Goal: Transaction & Acquisition: Purchase product/service

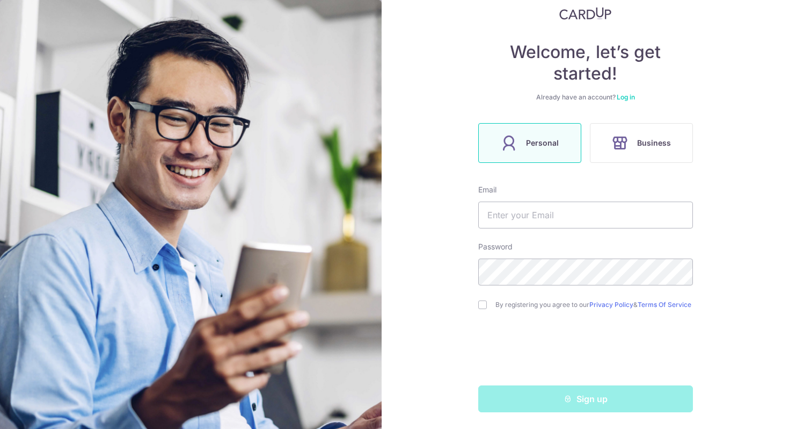
scroll to position [75, 0]
click at [528, 217] on input "text" at bounding box center [586, 214] width 215 height 27
type input "[EMAIL_ADDRESS][DOMAIN_NAME]"
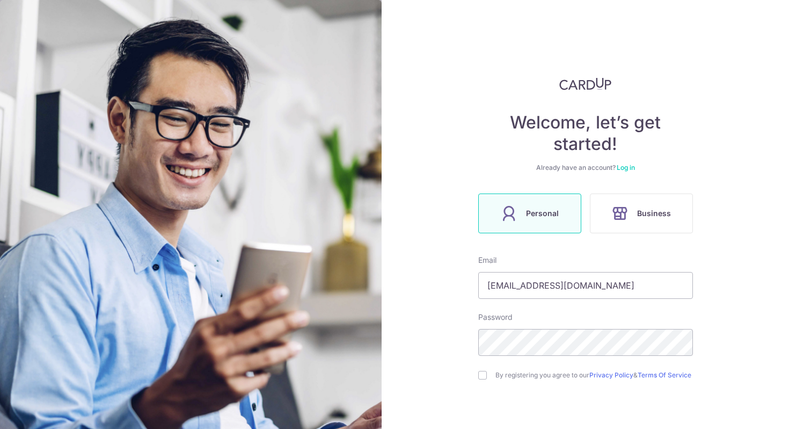
click at [586, 86] on img at bounding box center [586, 83] width 53 height 13
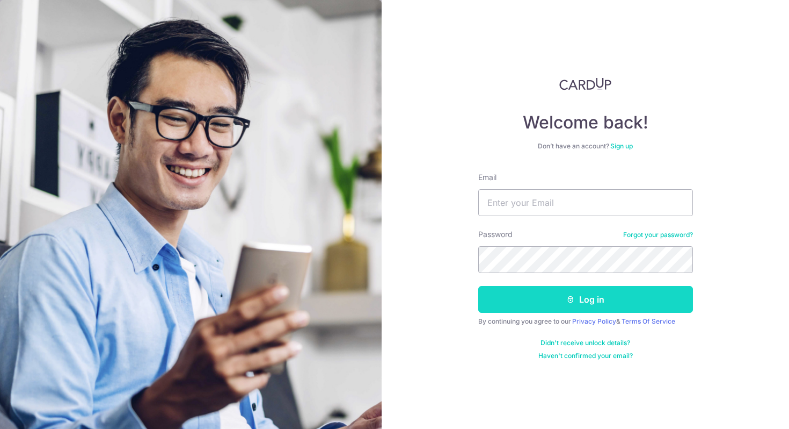
type input "bernard33@gmail.com"
click at [544, 296] on button "Log in" at bounding box center [586, 299] width 215 height 27
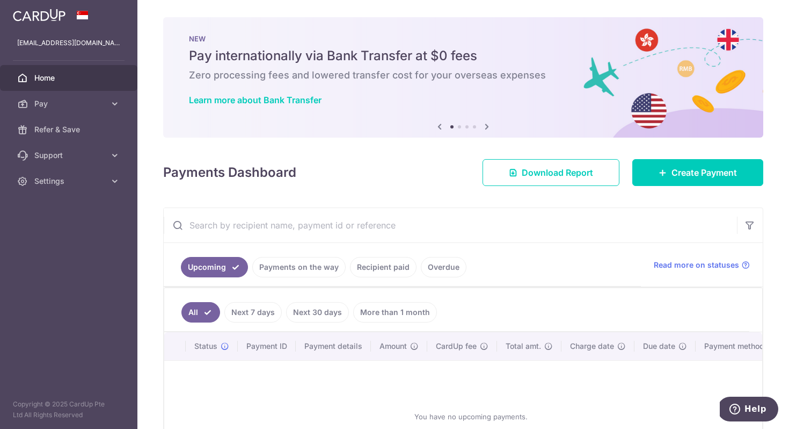
click at [370, 268] on link "Recipient paid" at bounding box center [383, 267] width 67 height 20
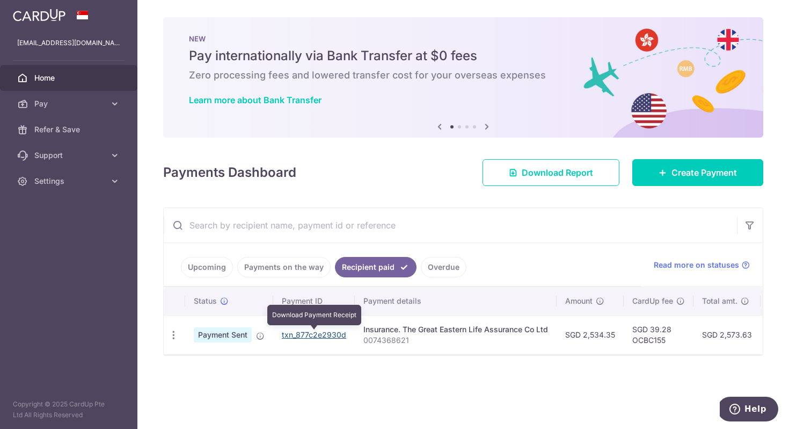
click at [324, 334] on link "txn_877c2e2930d" at bounding box center [314, 334] width 64 height 9
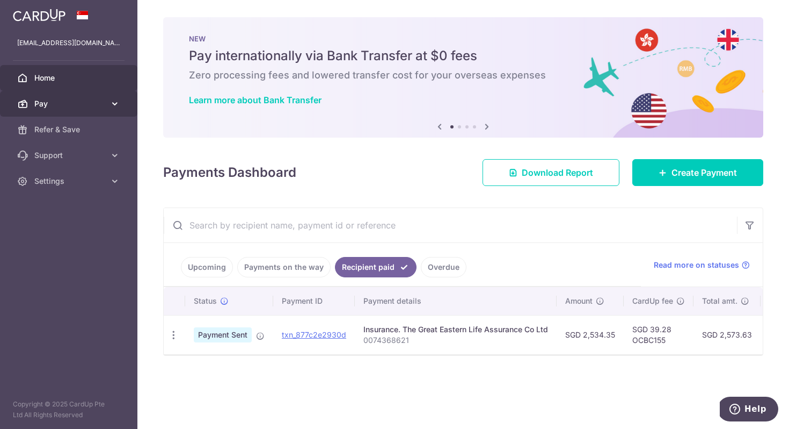
click at [118, 102] on icon at bounding box center [115, 103] width 11 height 11
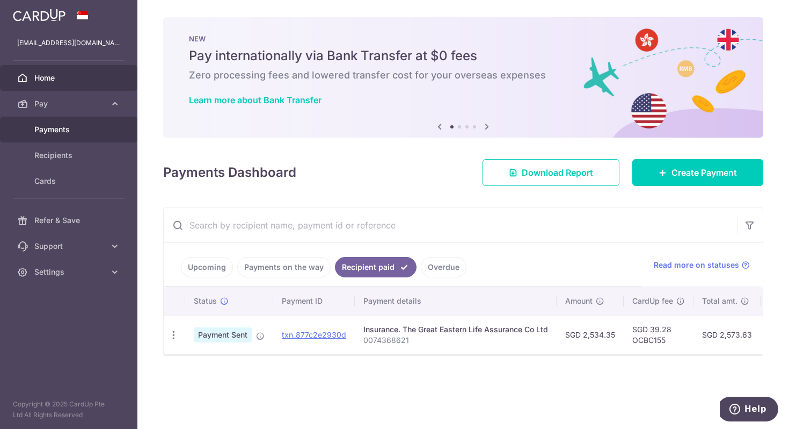
click at [57, 129] on span "Payments" at bounding box center [69, 129] width 71 height 11
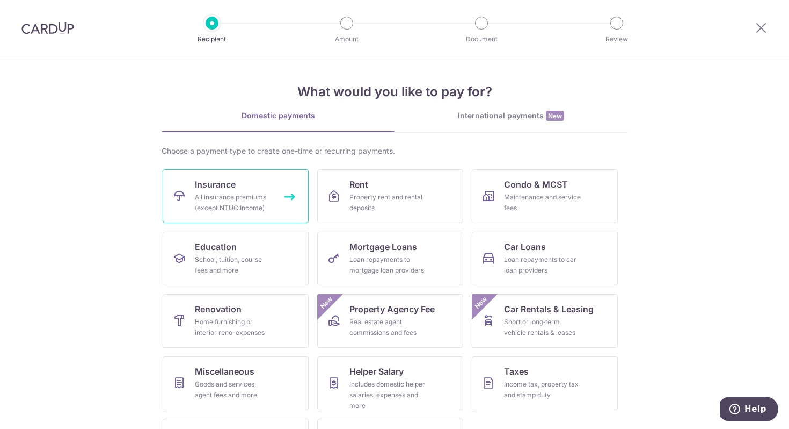
click at [204, 200] on div "All insurance premiums (except NTUC Income)" at bounding box center [233, 202] width 77 height 21
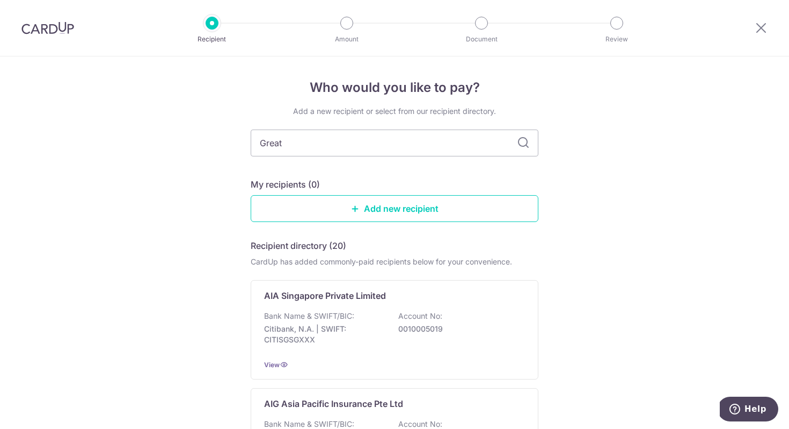
type input "Great"
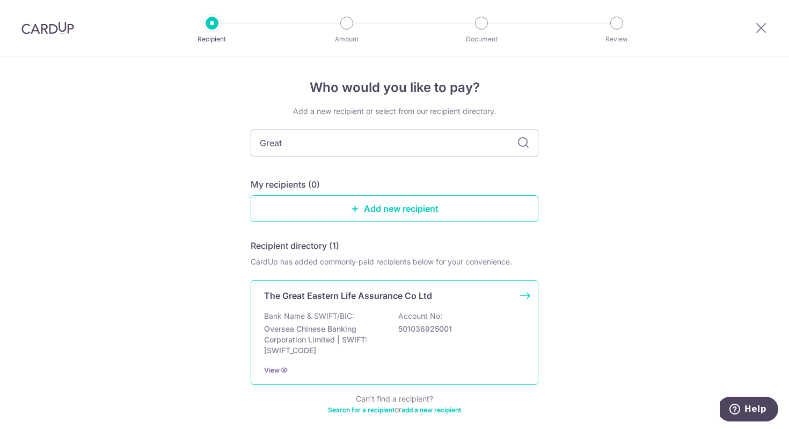
click at [409, 353] on div "Bank Name & SWIFT/BIC: Oversea Chinese Banking Corporation Limited | SWIFT: OCB…" at bounding box center [394, 332] width 261 height 45
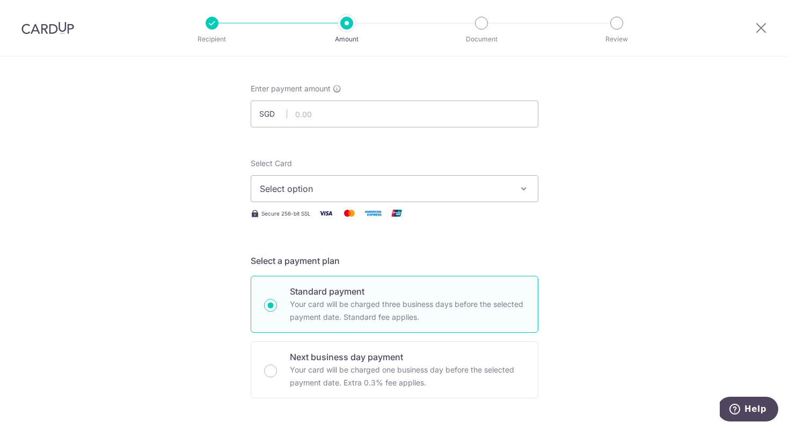
scroll to position [46, 0]
click at [427, 114] on input "text" at bounding box center [395, 112] width 288 height 27
type input "2,000.00"
click at [493, 187] on span "Select option" at bounding box center [385, 186] width 250 height 13
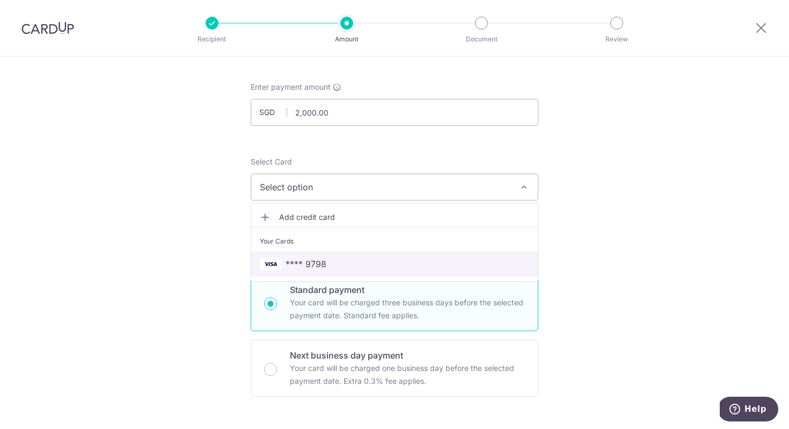
click at [397, 251] on link "**** 9798" at bounding box center [394, 264] width 287 height 26
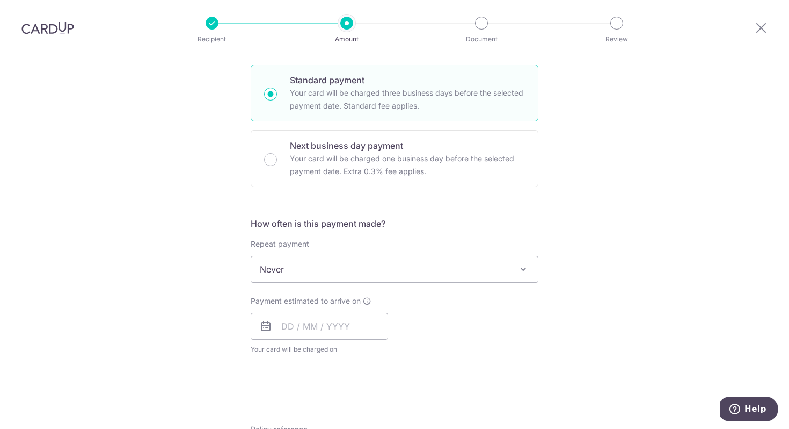
scroll to position [256, 0]
click at [287, 330] on input "text" at bounding box center [319, 325] width 137 height 27
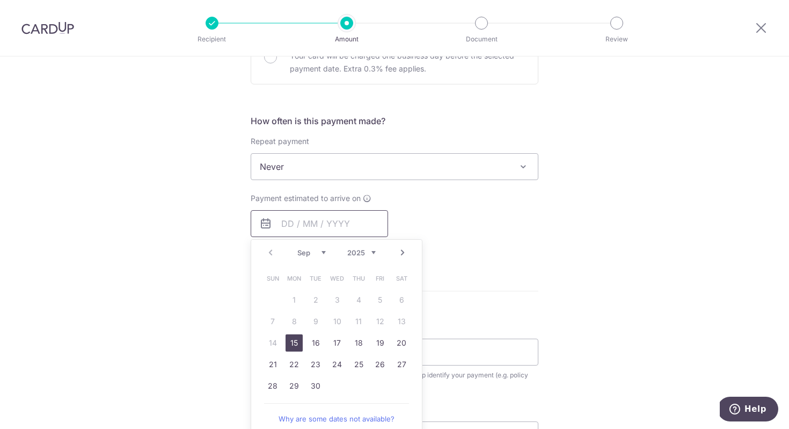
scroll to position [359, 0]
click at [299, 338] on link "15" at bounding box center [294, 340] width 17 height 17
type input "15/09/2025"
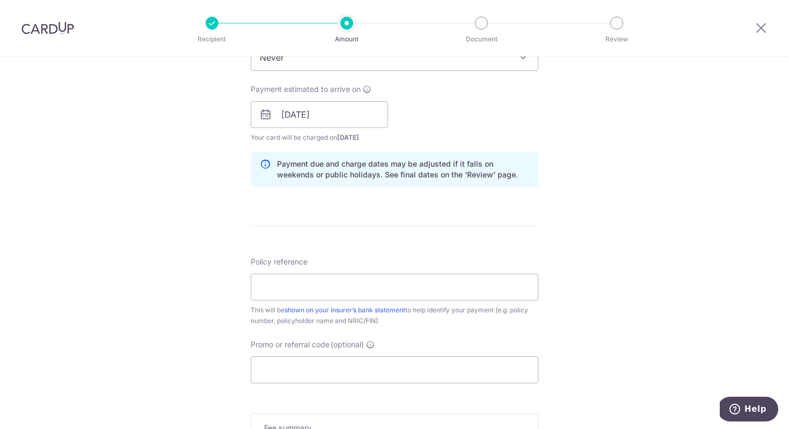
scroll to position [468, 0]
click at [310, 288] on input "Policy reference" at bounding box center [395, 285] width 288 height 27
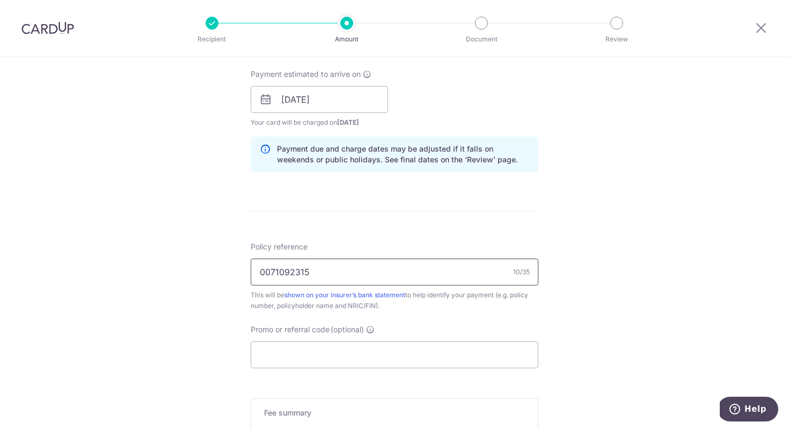
type input "0071092315"
click at [287, 349] on input "Promo or referral code (optional)" at bounding box center [395, 354] width 288 height 27
paste input "OCBC155"
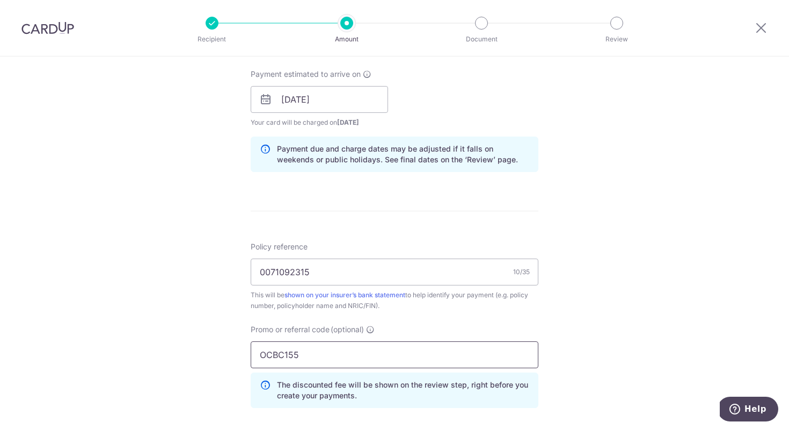
type input "OCBC155"
click at [618, 310] on div "Tell us more about your payment Enter payment amount SGD 2,000.00 2000.00 Selec…" at bounding box center [394, 107] width 789 height 1064
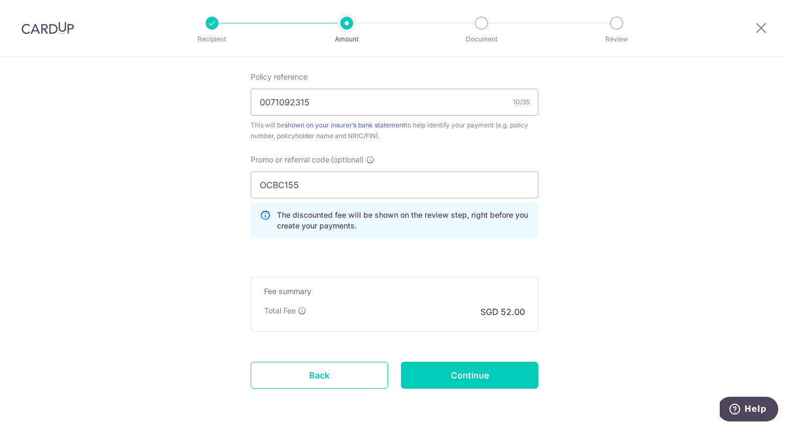
scroll to position [692, 0]
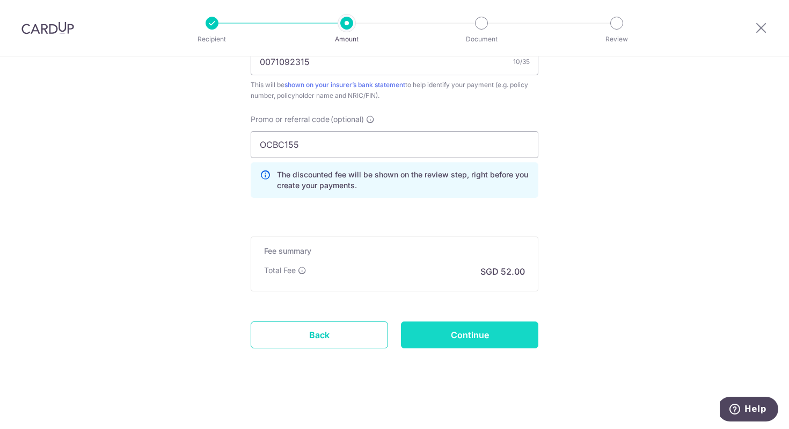
click at [448, 339] on input "Continue" at bounding box center [469, 334] width 137 height 27
type input "Create Schedule"
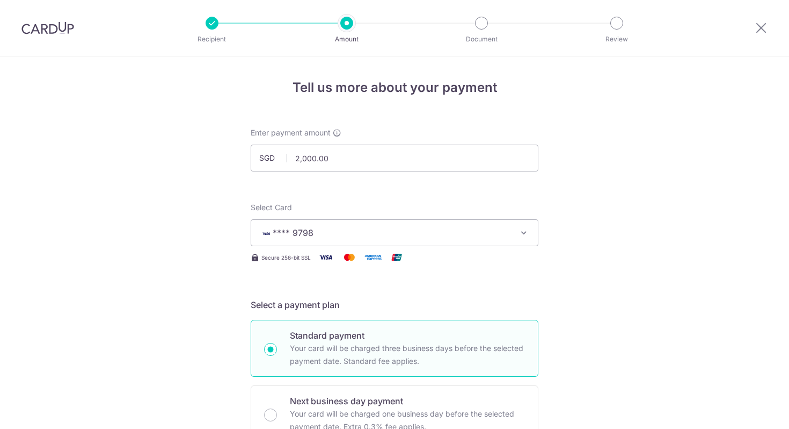
scroll to position [707, 0]
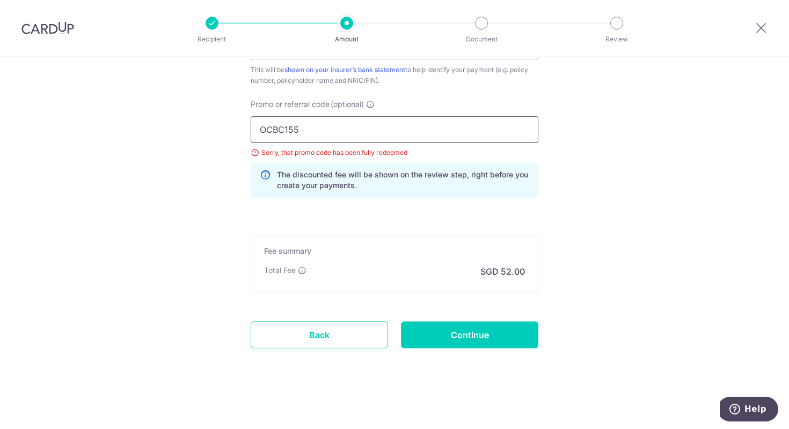
click at [281, 129] on input "OCBC155" at bounding box center [395, 129] width 288 height 27
paste input "9"
type input "OCBC195"
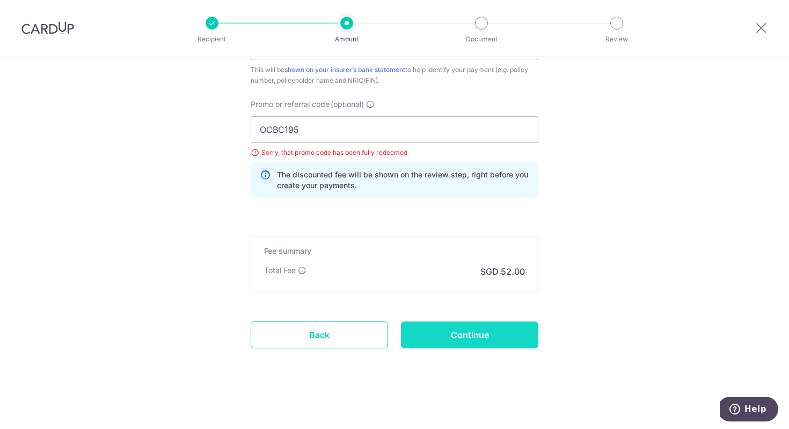
click at [447, 336] on input "Continue" at bounding box center [469, 334] width 137 height 27
type input "Update Schedule"
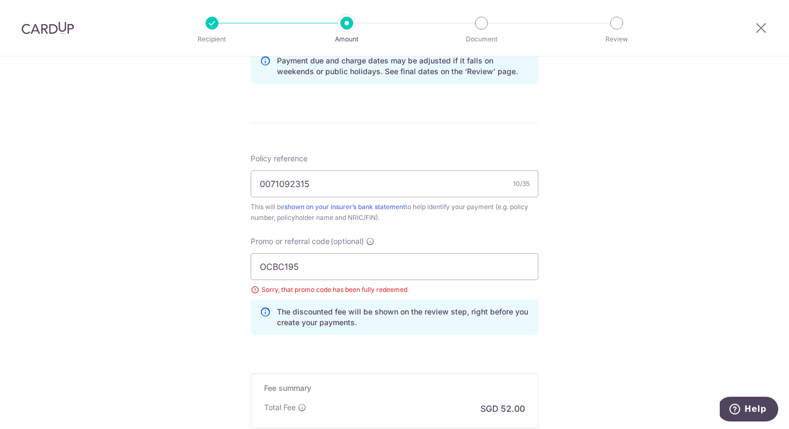
scroll to position [568, 0]
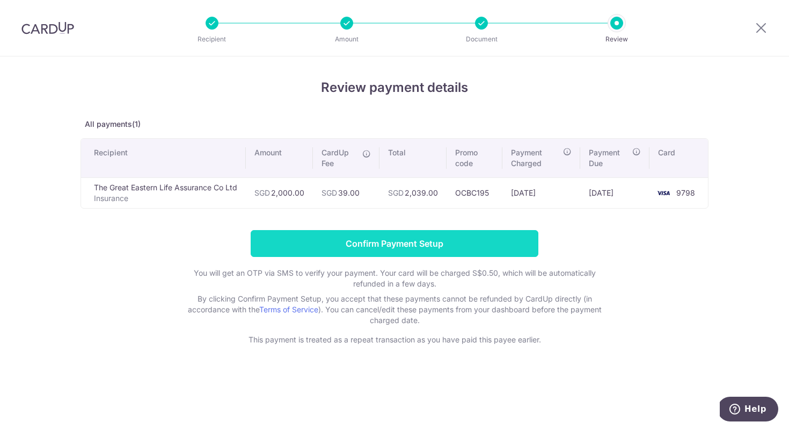
click at [446, 241] on input "Confirm Payment Setup" at bounding box center [395, 243] width 288 height 27
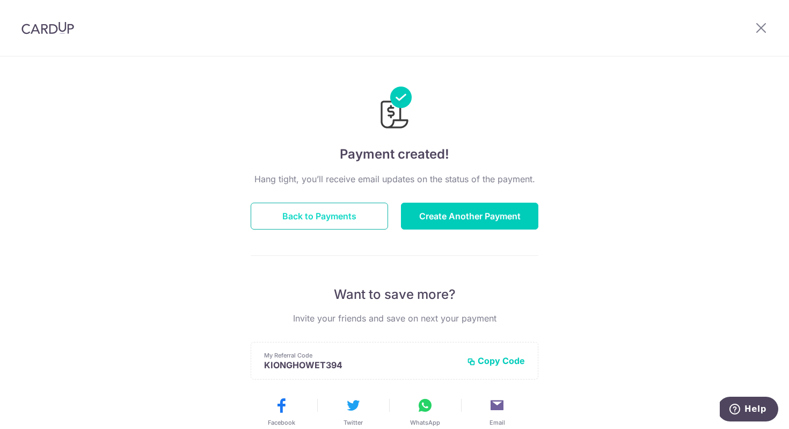
click at [327, 209] on button "Back to Payments" at bounding box center [319, 215] width 137 height 27
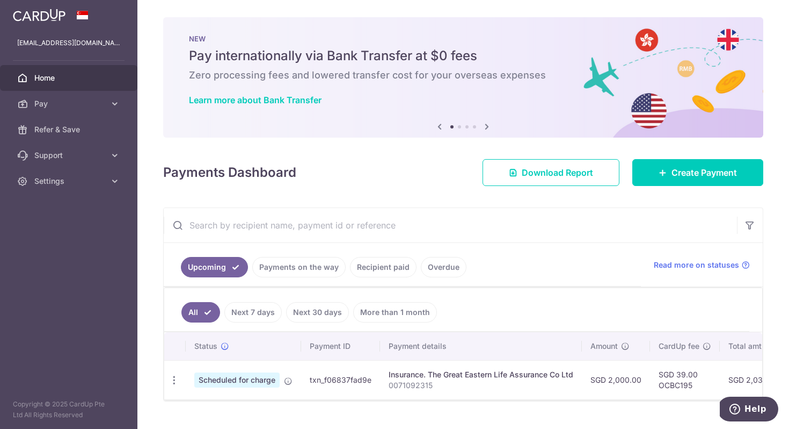
click at [53, 78] on span "Home" at bounding box center [69, 78] width 71 height 11
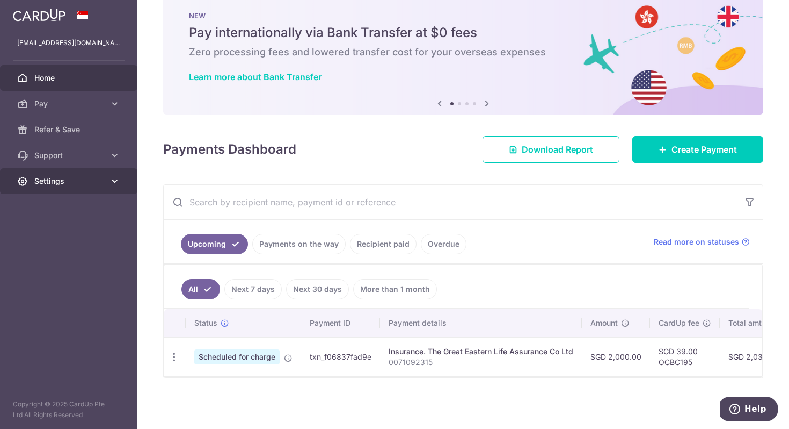
click at [64, 178] on span "Settings" at bounding box center [69, 181] width 71 height 11
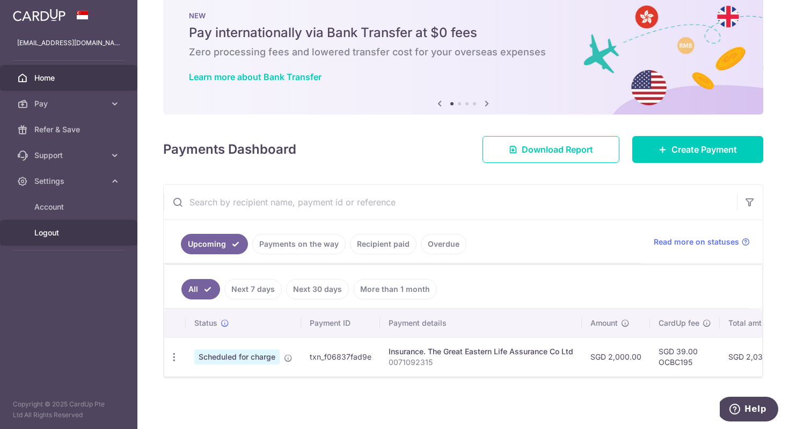
click at [53, 237] on span "Logout" at bounding box center [69, 232] width 71 height 11
